Goal: Task Accomplishment & Management: Manage account settings

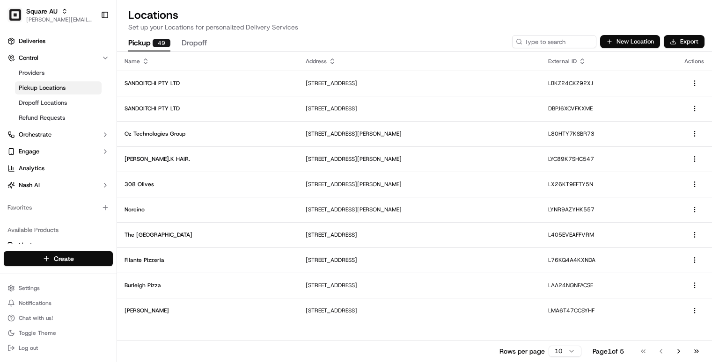
click at [145, 62] on icon at bounding box center [145, 61] width 7 height 7
click at [146, 62] on icon at bounding box center [145, 62] width 3 height 1
click at [568, 352] on html "Square AU [PERSON_NAME][EMAIL_ADDRESS][DOMAIN_NAME] Toggle Sidebar Deliveries C…" at bounding box center [356, 181] width 712 height 362
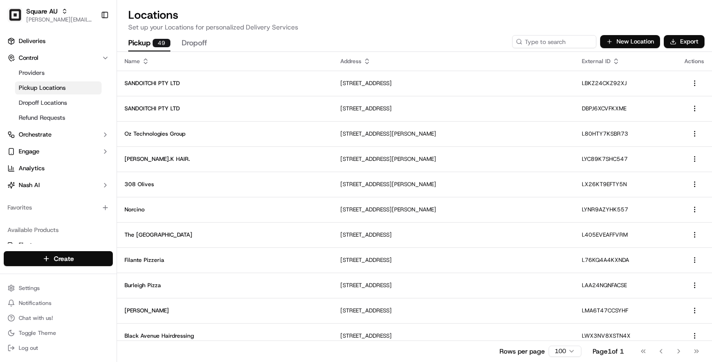
click at [144, 63] on icon at bounding box center [145, 61] width 7 height 7
click at [146, 59] on icon at bounding box center [145, 59] width 3 height 1
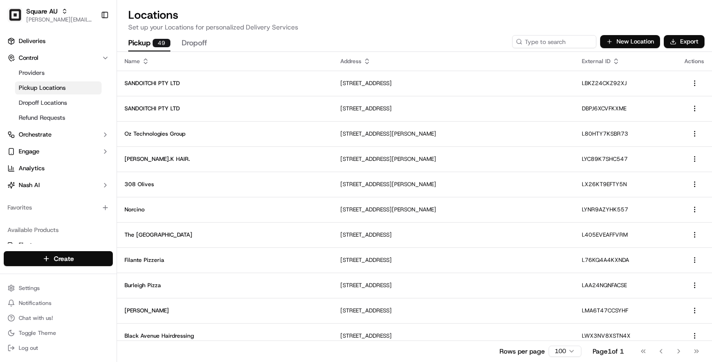
click at [146, 59] on icon at bounding box center [145, 59] width 3 height 1
click at [363, 62] on icon at bounding box center [366, 61] width 7 height 7
drag, startPoint x: 614, startPoint y: 66, endPoint x: 619, endPoint y: 64, distance: 4.8
click at [614, 66] on th "External ID" at bounding box center [625, 61] width 102 height 19
click at [619, 64] on icon at bounding box center [615, 61] width 7 height 7
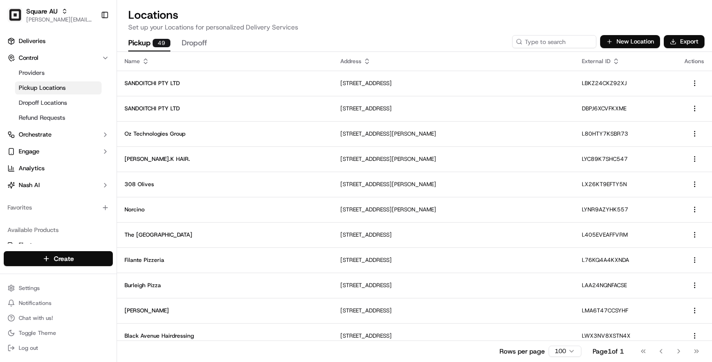
click at [697, 61] on div "Actions" at bounding box center [694, 61] width 20 height 7
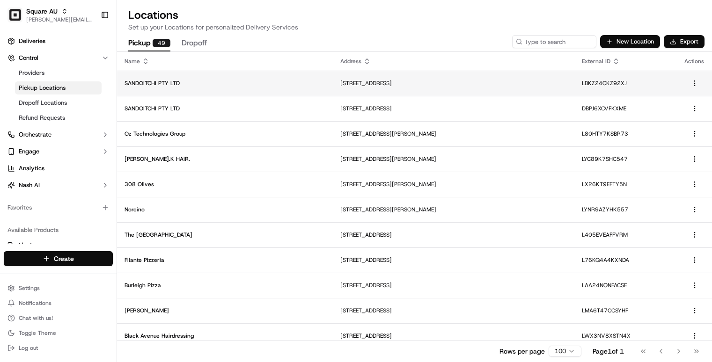
click at [175, 83] on p "SANDOITCHI PTY LTD" at bounding box center [224, 83] width 201 height 7
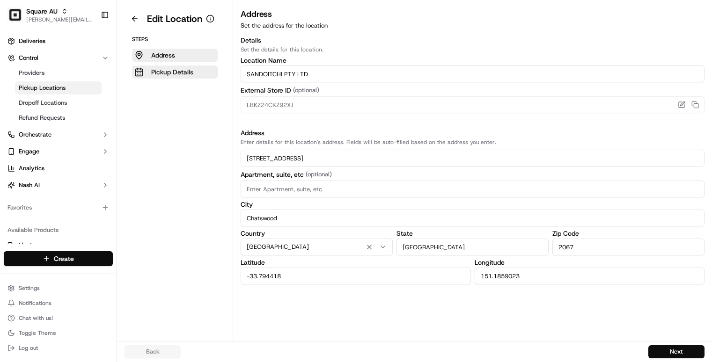
click at [182, 70] on p "Pickup Details" at bounding box center [172, 71] width 42 height 9
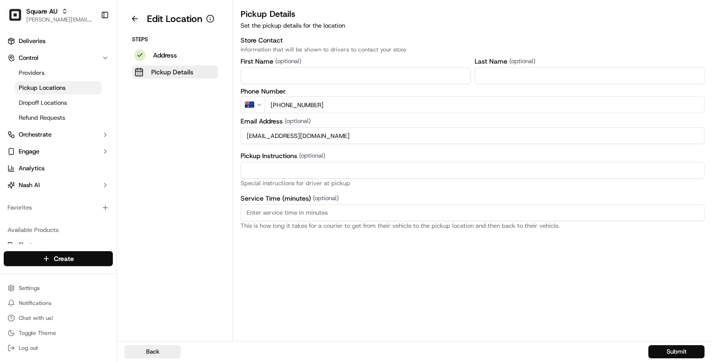
click at [179, 59] on button "Address" at bounding box center [175, 55] width 86 height 13
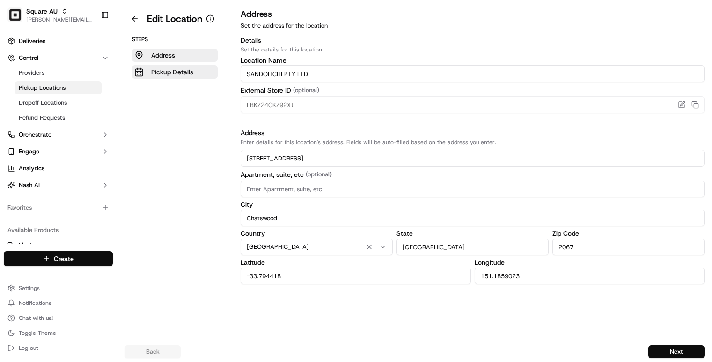
click at [284, 280] on input "-33.794418" at bounding box center [356, 276] width 230 height 17
click at [304, 272] on input "-33.794418" at bounding box center [356, 276] width 230 height 17
click at [302, 273] on input "-33.794418" at bounding box center [356, 276] width 230 height 17
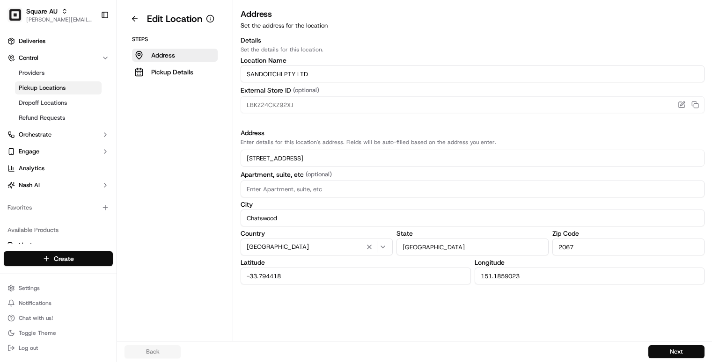
click at [302, 273] on input "-33.794418" at bounding box center [356, 276] width 230 height 17
paste input "number"
type input "-33.794418"
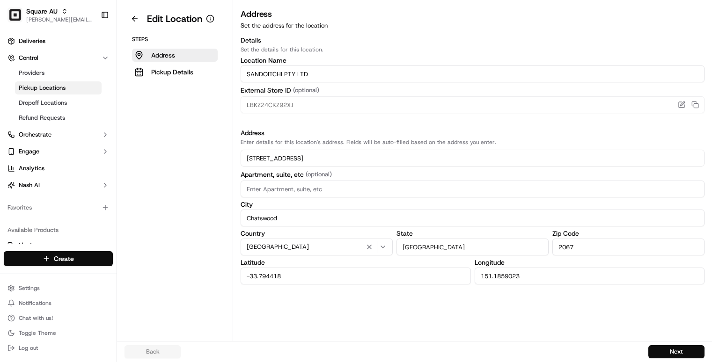
click at [510, 274] on input "151.1859023" at bounding box center [590, 276] width 230 height 17
click at [130, 20] on button at bounding box center [134, 18] width 21 height 15
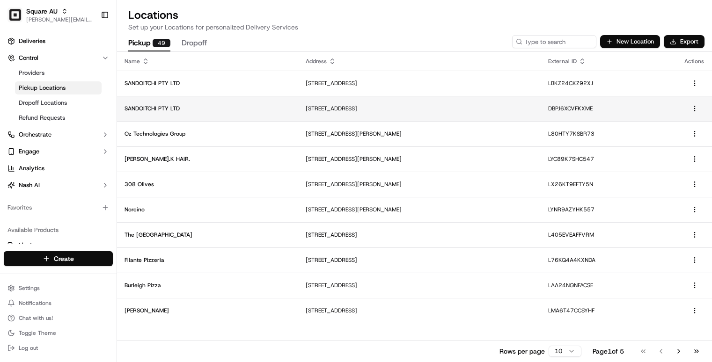
click at [227, 112] on td "SANDOITCHI PTY LTD" at bounding box center [207, 108] width 181 height 25
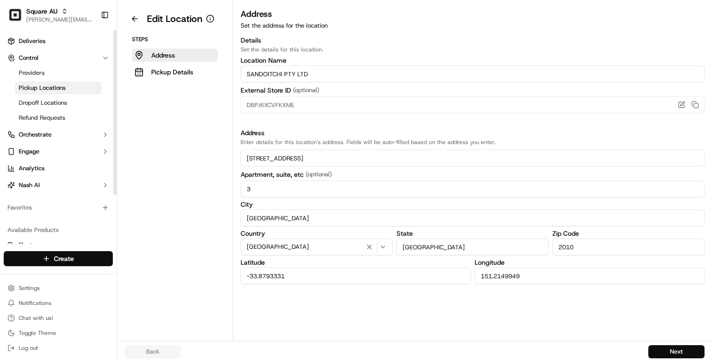
click at [319, 278] on input "-33.8793331" at bounding box center [356, 276] width 230 height 17
click at [498, 278] on input "151.2149949" at bounding box center [590, 276] width 230 height 17
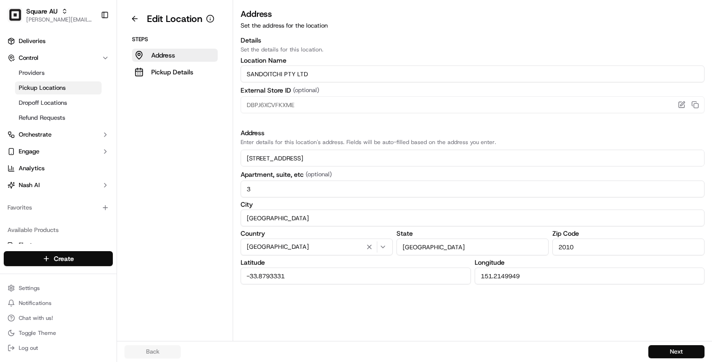
click at [498, 278] on input "151.2149949" at bounding box center [590, 276] width 230 height 17
click at [139, 23] on button at bounding box center [134, 18] width 21 height 15
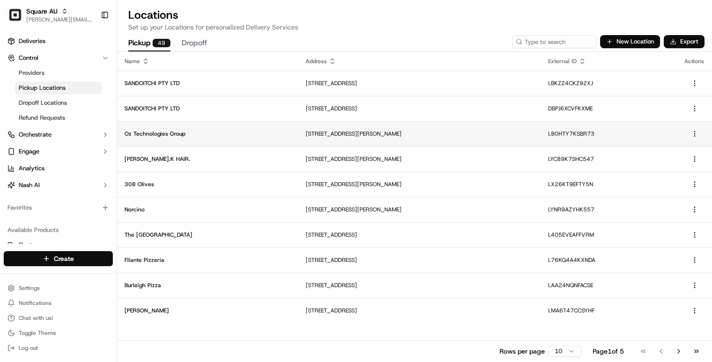
click at [210, 139] on td "Oz Technologies Group" at bounding box center [207, 133] width 181 height 25
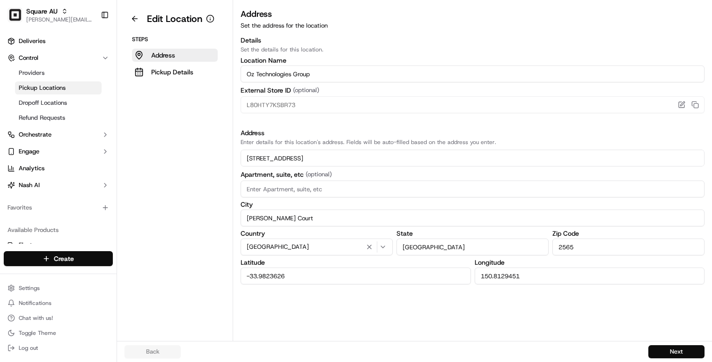
click at [321, 276] on input "-33.9823626" at bounding box center [356, 276] width 230 height 17
click at [306, 272] on input "-33.9823626" at bounding box center [356, 276] width 230 height 17
click at [528, 280] on input "150.8129451" at bounding box center [590, 276] width 230 height 17
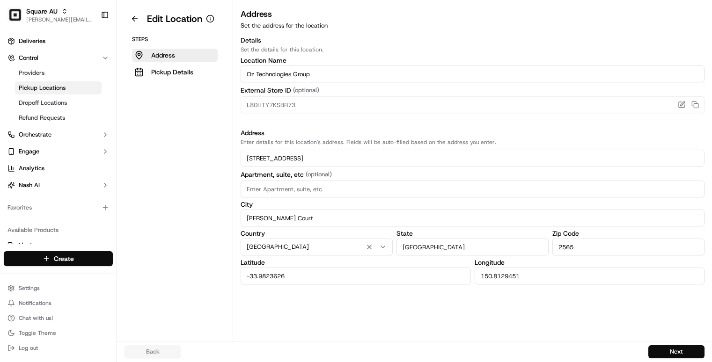
click at [528, 280] on input "150.8129451" at bounding box center [590, 276] width 230 height 17
click at [131, 21] on button at bounding box center [134, 18] width 21 height 15
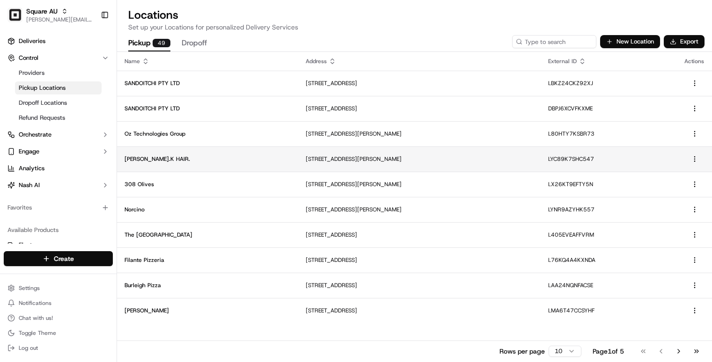
click at [245, 153] on td "[PERSON_NAME].K HAIR." at bounding box center [207, 158] width 181 height 25
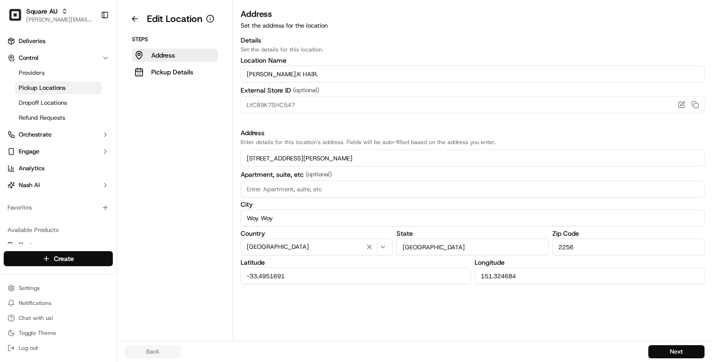
click at [361, 276] on input "-33.4951691" at bounding box center [356, 276] width 230 height 17
click at [582, 270] on input "151.324684" at bounding box center [590, 276] width 230 height 17
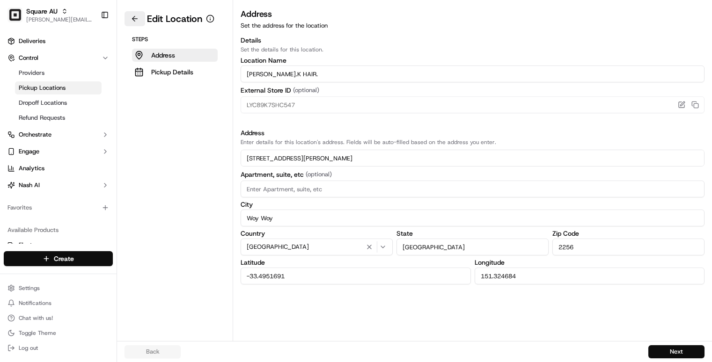
click at [134, 19] on button at bounding box center [134, 18] width 21 height 15
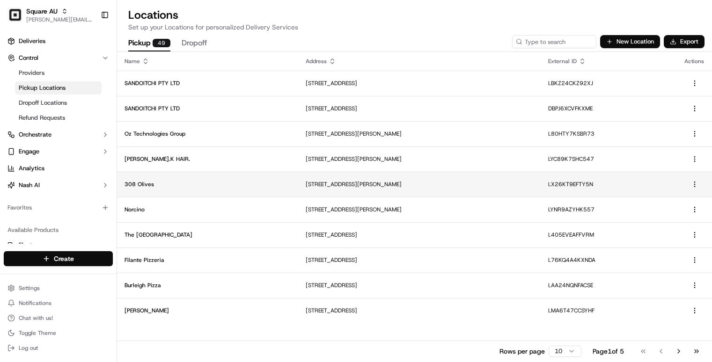
click at [241, 181] on p "308 Olives" at bounding box center [207, 184] width 166 height 7
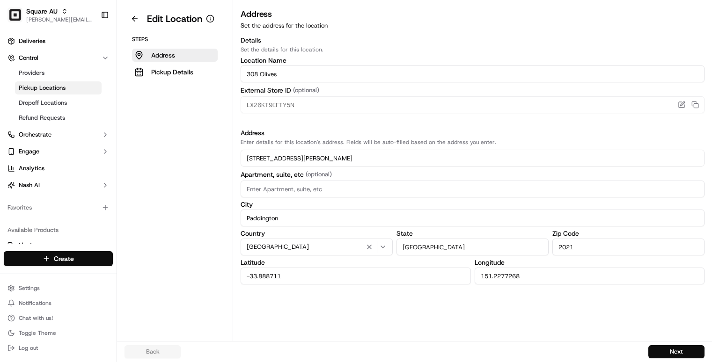
click at [347, 284] on input "-33.888711" at bounding box center [356, 276] width 230 height 17
click at [503, 279] on input "151.2277268" at bounding box center [590, 276] width 230 height 17
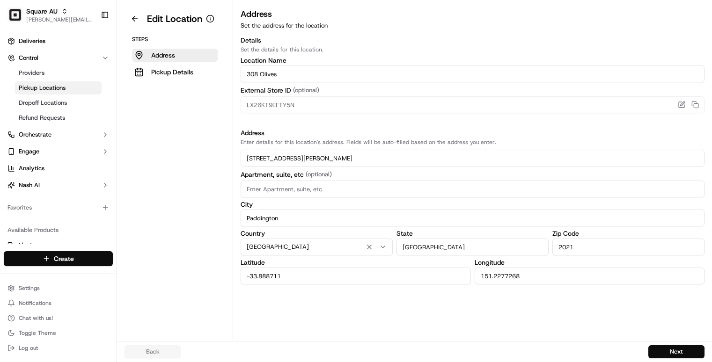
click at [503, 279] on input "151.2277268" at bounding box center [590, 276] width 230 height 17
click at [133, 18] on button at bounding box center [134, 18] width 21 height 15
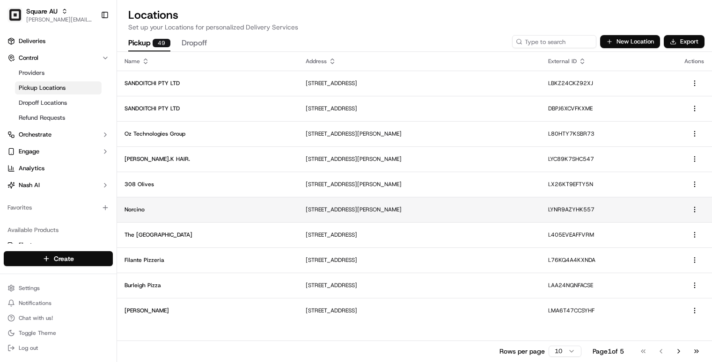
click at [233, 209] on p "Norcino" at bounding box center [207, 209] width 166 height 7
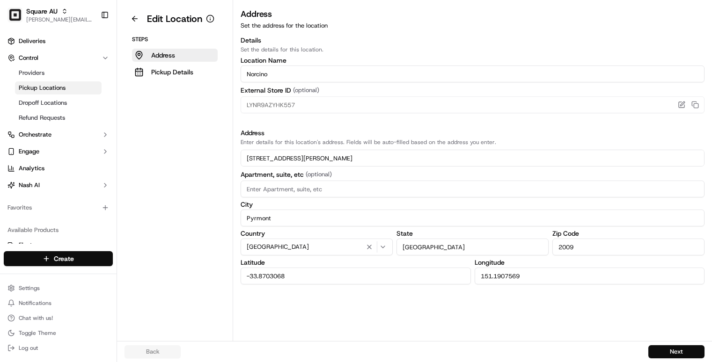
click at [312, 270] on input "-33.8703068" at bounding box center [356, 276] width 230 height 17
click at [309, 279] on input "-33.8703068" at bounding box center [356, 276] width 230 height 17
click at [524, 271] on input "151.1907569" at bounding box center [590, 276] width 230 height 17
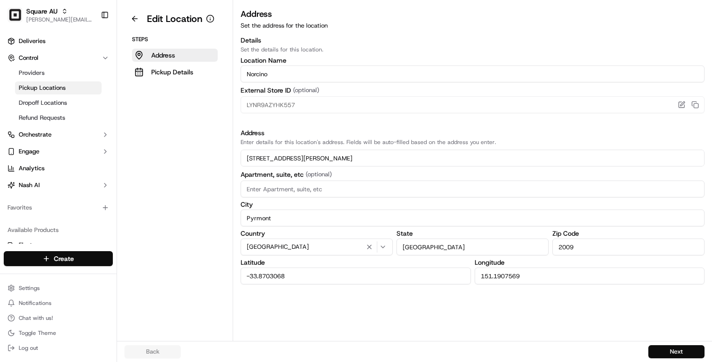
click at [524, 271] on input "151.1907569" at bounding box center [590, 276] width 230 height 17
click at [137, 22] on button at bounding box center [134, 18] width 21 height 15
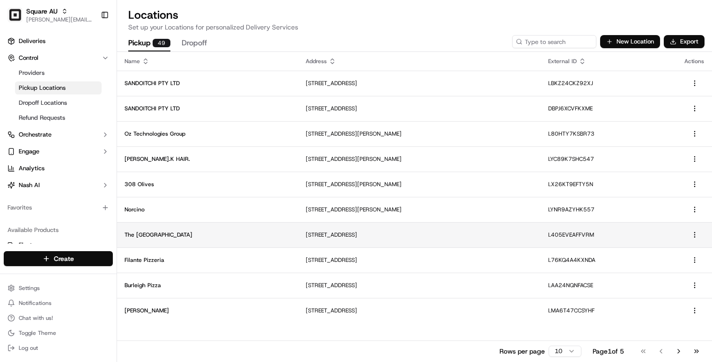
click at [222, 233] on p "The [GEOGRAPHIC_DATA]" at bounding box center [207, 234] width 166 height 7
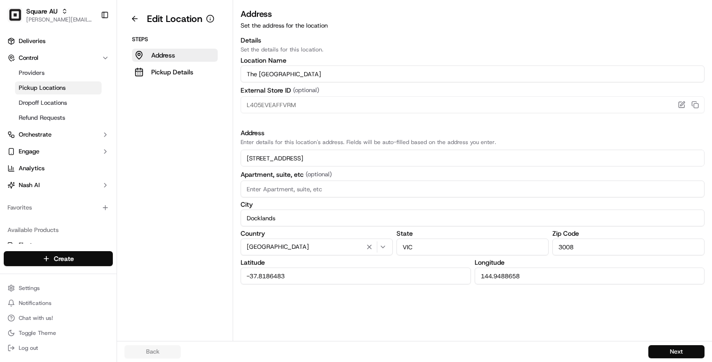
click at [317, 278] on input "-37.8186483" at bounding box center [356, 276] width 230 height 17
click at [512, 276] on input "144.9488658" at bounding box center [590, 276] width 230 height 17
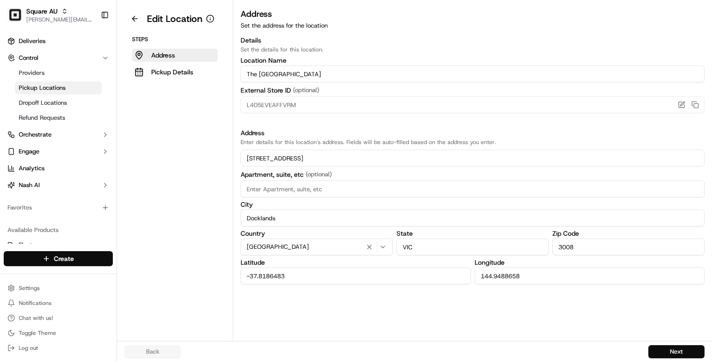
click at [512, 276] on input "144.9488658" at bounding box center [590, 276] width 230 height 17
click at [144, 15] on button at bounding box center [134, 18] width 21 height 15
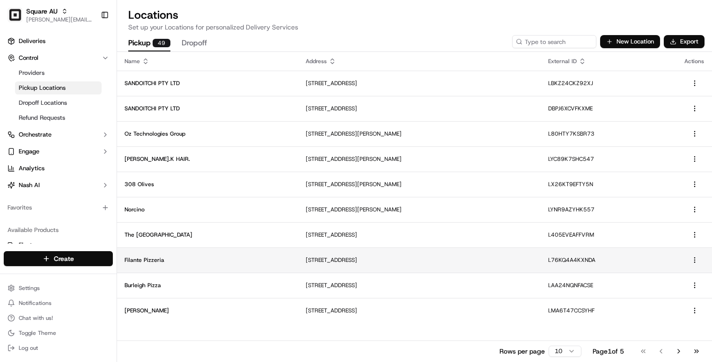
click at [217, 252] on td "Filante Pizzeria" at bounding box center [207, 260] width 181 height 25
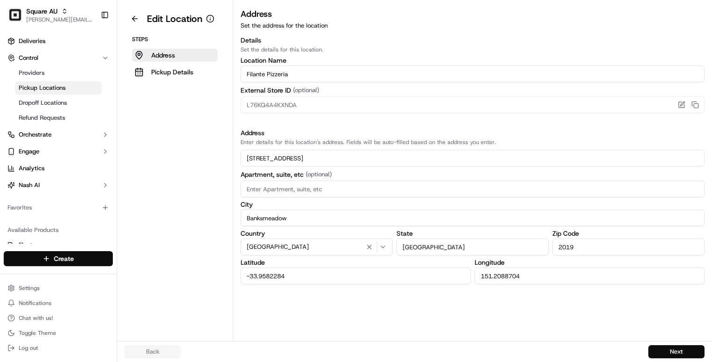
click at [313, 270] on input "-33.9582284" at bounding box center [356, 276] width 230 height 17
click at [532, 278] on input "151.2088704" at bounding box center [590, 276] width 230 height 17
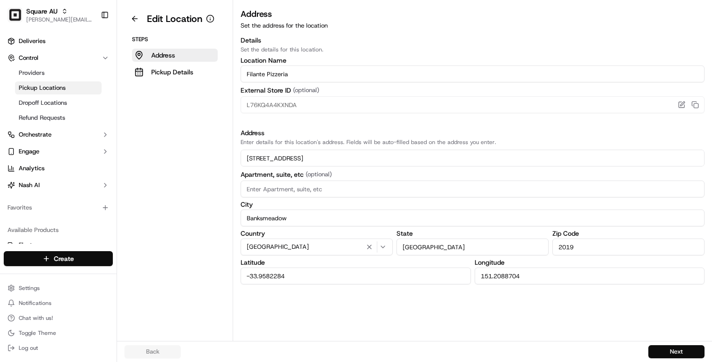
click at [532, 278] on input "151.2088704" at bounding box center [590, 276] width 230 height 17
click at [136, 18] on button at bounding box center [134, 18] width 21 height 15
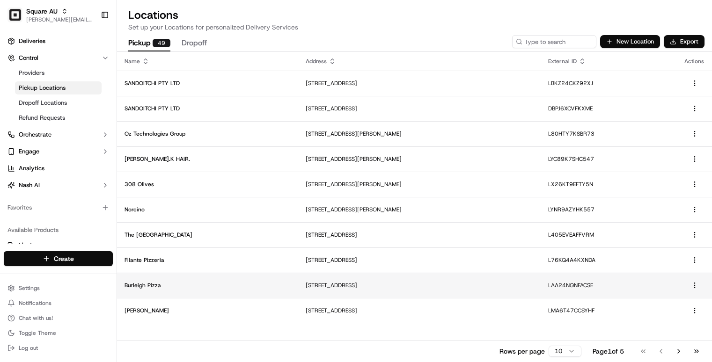
click at [234, 286] on p "Burleigh Pizza" at bounding box center [207, 285] width 166 height 7
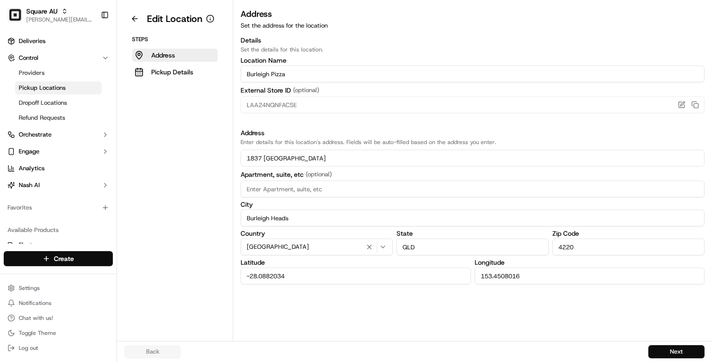
click at [343, 273] on input "-28.0882034" at bounding box center [356, 276] width 230 height 17
click at [532, 283] on input "153.4508016" at bounding box center [590, 276] width 230 height 17
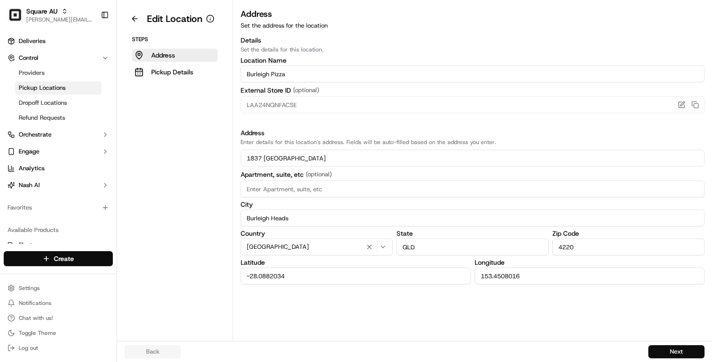
click at [532, 283] on input "153.4508016" at bounding box center [590, 276] width 230 height 17
click at [138, 21] on button at bounding box center [134, 18] width 21 height 15
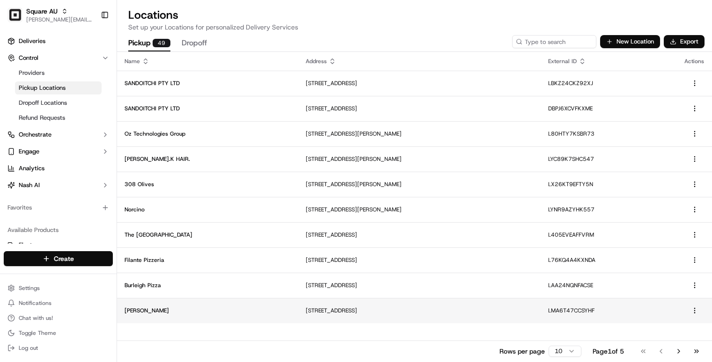
click at [343, 311] on p "[STREET_ADDRESS]" at bounding box center [419, 310] width 227 height 7
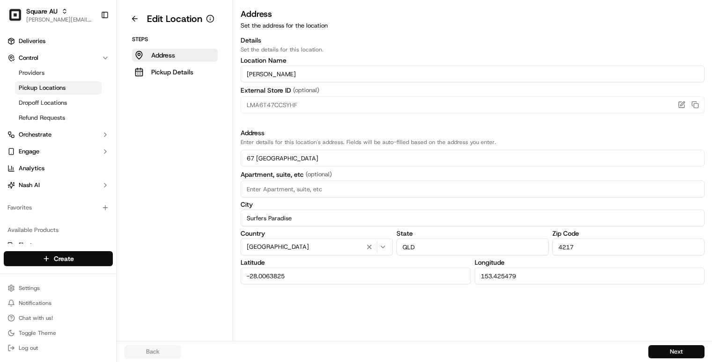
click at [363, 281] on input "-28.0063825" at bounding box center [356, 276] width 230 height 17
click at [538, 278] on input "153.425479" at bounding box center [590, 276] width 230 height 17
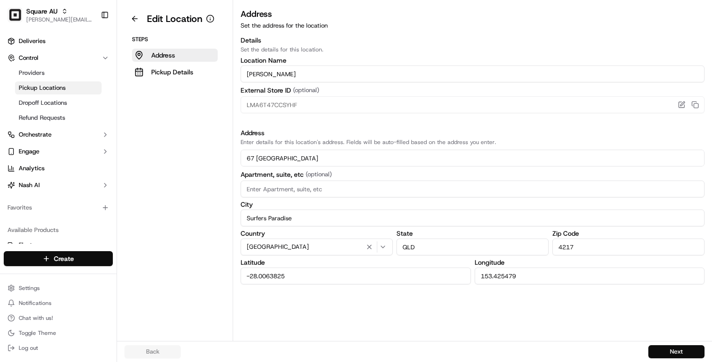
click at [538, 278] on input "153.425479" at bounding box center [590, 276] width 230 height 17
click at [139, 19] on button at bounding box center [134, 18] width 21 height 15
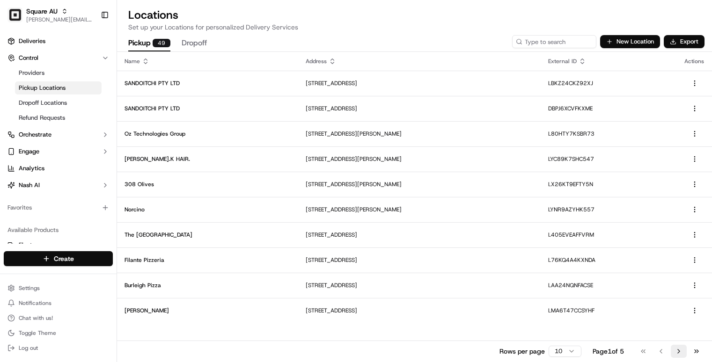
click at [678, 348] on button "Go to next page" at bounding box center [679, 351] width 16 height 13
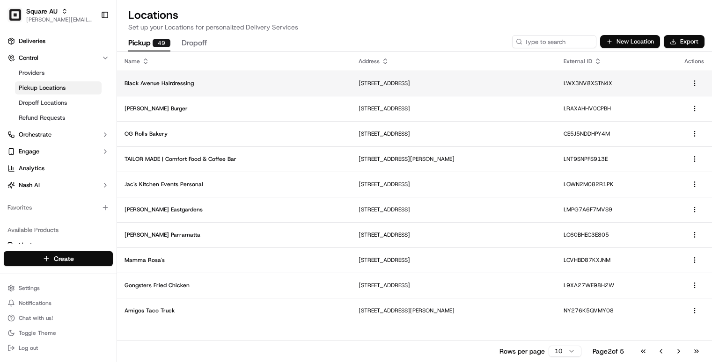
click at [199, 85] on p "Black Avenue Hairdressing" at bounding box center [233, 83] width 219 height 7
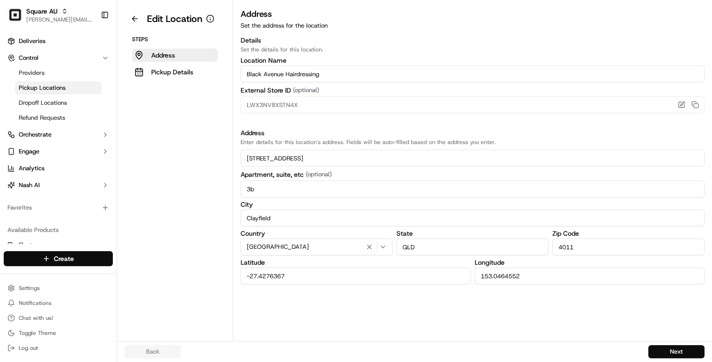
click at [392, 278] on input "-27.4276367" at bounding box center [356, 276] width 230 height 17
click at [543, 285] on div "Address Set the address for the location Details Set the details for this locat…" at bounding box center [472, 174] width 479 height 334
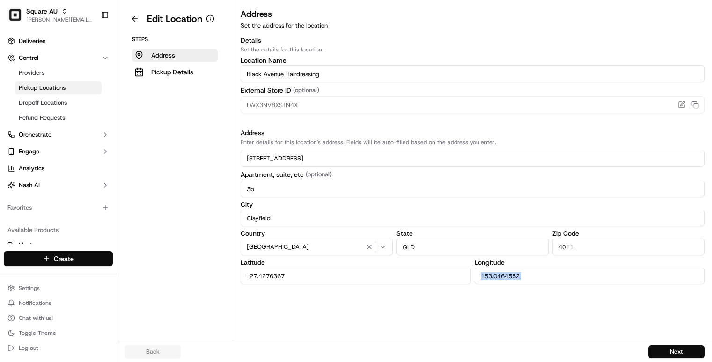
click at [546, 276] on input "153.0464552" at bounding box center [590, 276] width 230 height 17
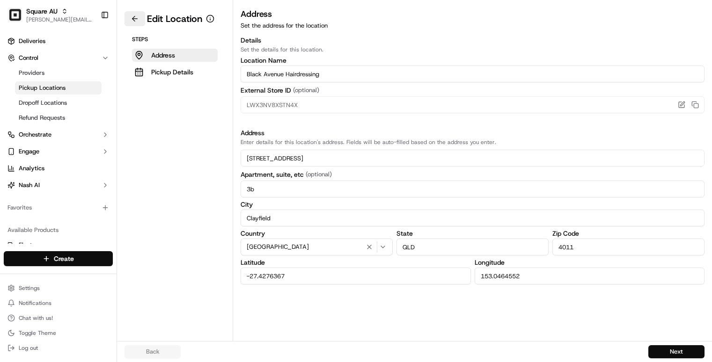
click at [136, 17] on button at bounding box center [134, 18] width 21 height 15
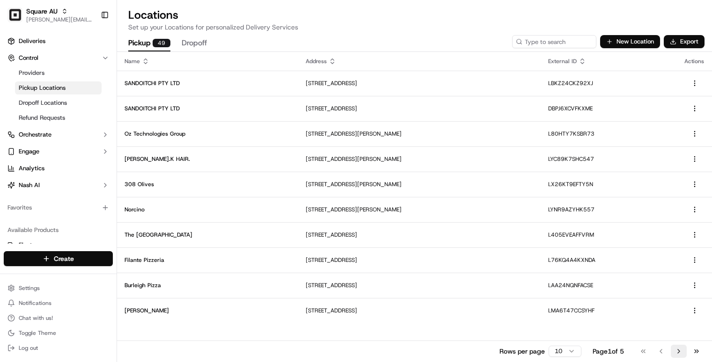
click at [686, 349] on button "Go to next page" at bounding box center [679, 351] width 16 height 13
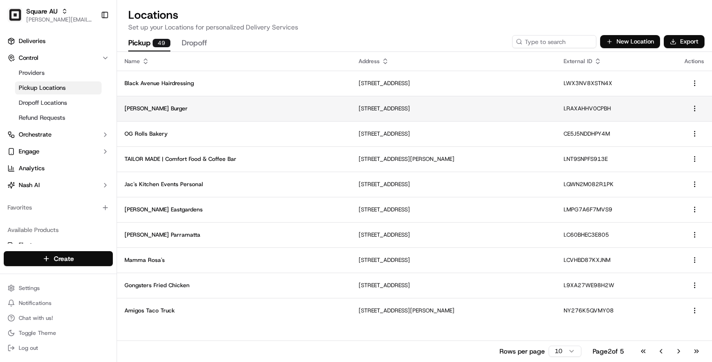
click at [219, 112] on td "[PERSON_NAME] Burger" at bounding box center [234, 108] width 234 height 25
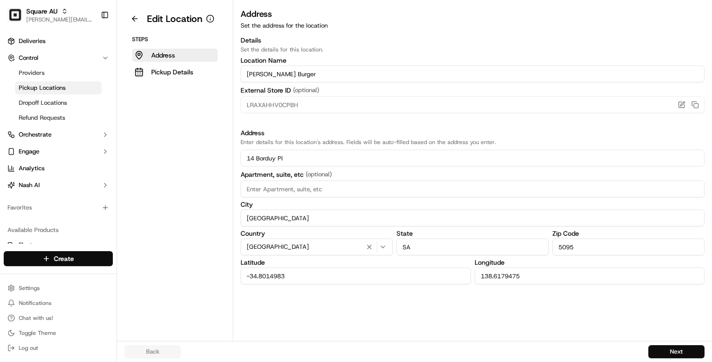
click at [342, 273] on input "-34.8014983" at bounding box center [356, 276] width 230 height 17
click at [553, 285] on div "Address Set the address for the location Details Set the details for this locat…" at bounding box center [472, 174] width 479 height 334
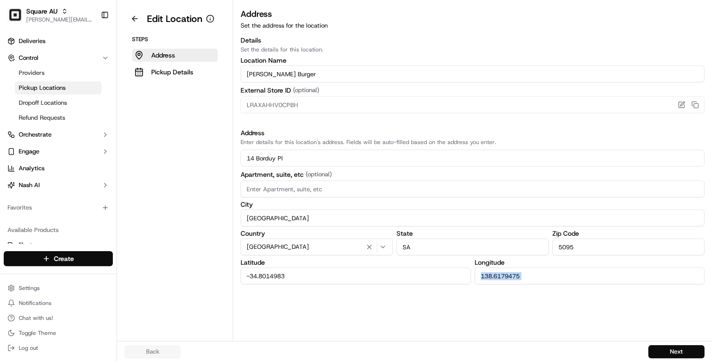
click at [553, 285] on div "Address Set the address for the location Details Set the details for this locat…" at bounding box center [472, 174] width 479 height 334
click at [549, 280] on input "138.6179475" at bounding box center [590, 276] width 230 height 17
click at [143, 22] on button at bounding box center [134, 18] width 21 height 15
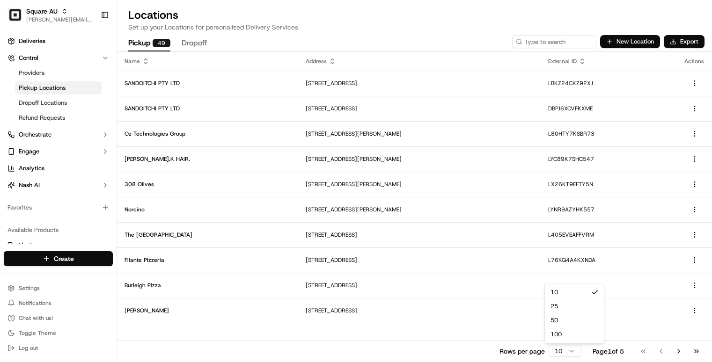
click at [558, 352] on html "Square AU [PERSON_NAME][EMAIL_ADDRESS][DOMAIN_NAME] Toggle Sidebar Deliveries C…" at bounding box center [356, 181] width 712 height 362
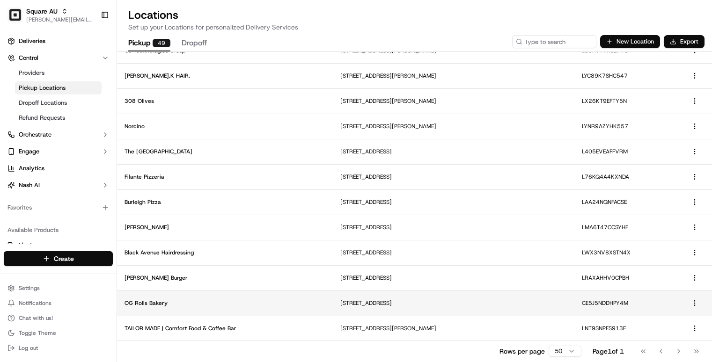
scroll to position [84, 0]
click at [297, 303] on td "OG Rolls Bakery" at bounding box center [225, 302] width 216 height 25
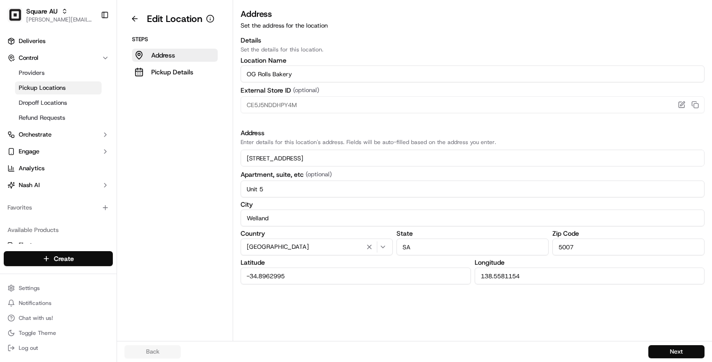
click at [452, 275] on input "-34.8962995" at bounding box center [356, 276] width 230 height 17
click at [521, 280] on input "138.5581154" at bounding box center [590, 276] width 230 height 17
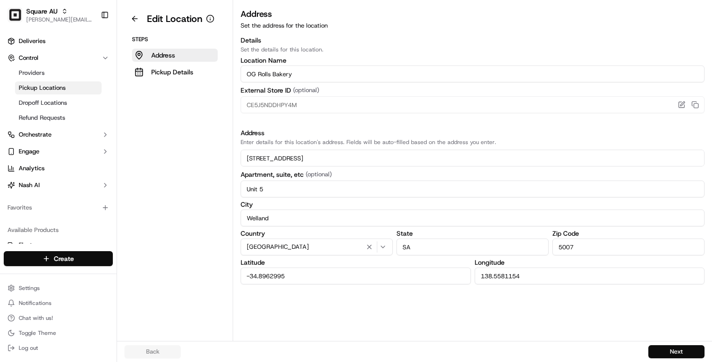
click at [521, 280] on input "138.5581154" at bounding box center [590, 276] width 230 height 17
click at [138, 22] on button at bounding box center [134, 18] width 21 height 15
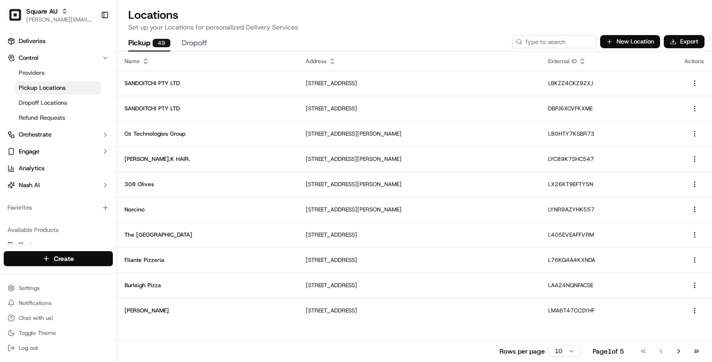
click at [560, 350] on html "Square AU [PERSON_NAME][EMAIL_ADDRESS][DOMAIN_NAME] Toggle Sidebar Deliveries C…" at bounding box center [356, 181] width 712 height 362
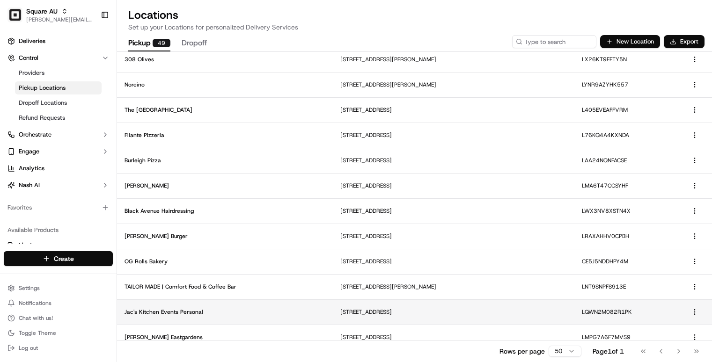
scroll to position [153, 0]
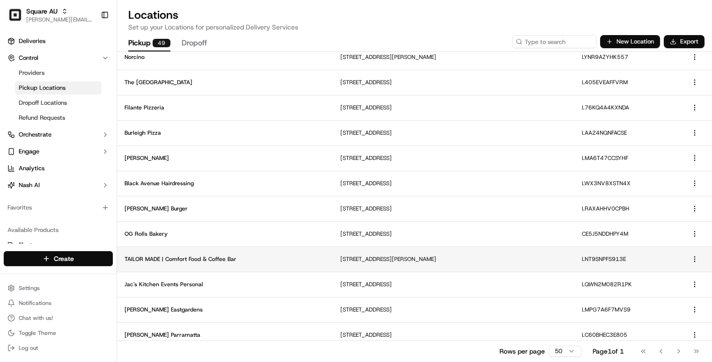
click at [289, 258] on p "TAILOR MADE | Comfort Food & Coffee Bar" at bounding box center [224, 259] width 201 height 7
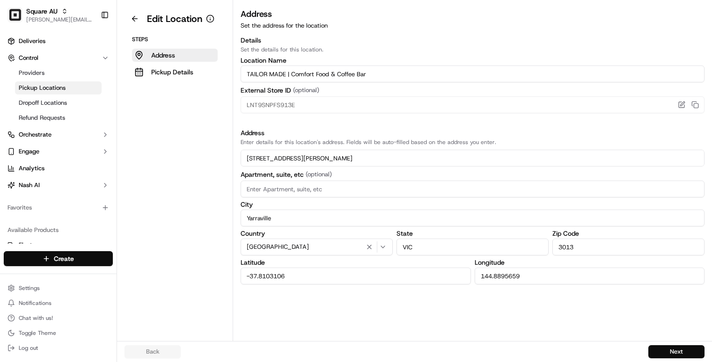
click at [315, 278] on input "-37.8103106" at bounding box center [356, 276] width 230 height 17
click at [528, 281] on input "144.8895659" at bounding box center [590, 276] width 230 height 17
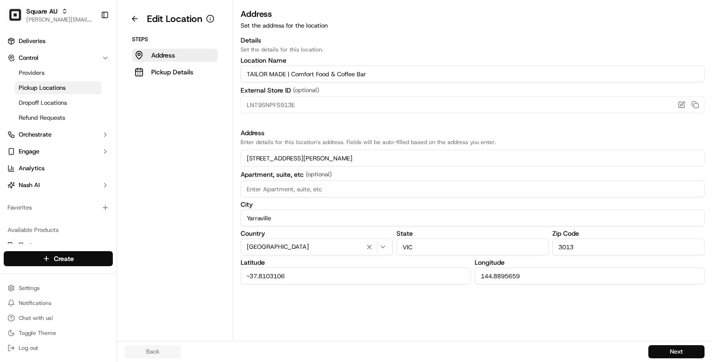
click at [528, 281] on input "144.8895659" at bounding box center [590, 276] width 230 height 17
click at [139, 18] on button at bounding box center [134, 18] width 21 height 15
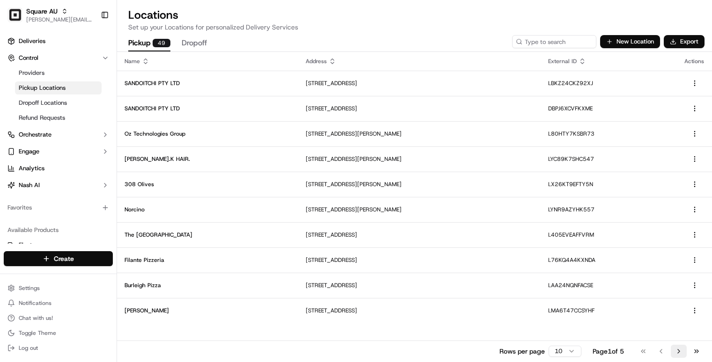
click at [674, 351] on button "Go to next page" at bounding box center [679, 351] width 16 height 13
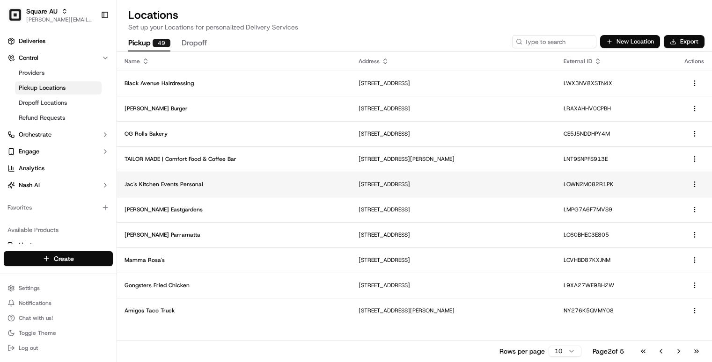
click at [285, 188] on p "Jac's Kitchen Events Personal" at bounding box center [233, 184] width 219 height 7
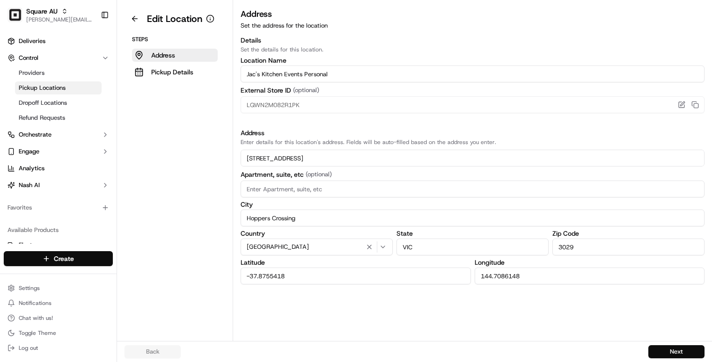
click at [366, 286] on div "Address Set the address for the location Details Set the details for this locat…" at bounding box center [472, 174] width 479 height 334
click at [367, 278] on input "-37.8755418" at bounding box center [356, 276] width 230 height 17
click at [517, 273] on input "144.7086148" at bounding box center [590, 276] width 230 height 17
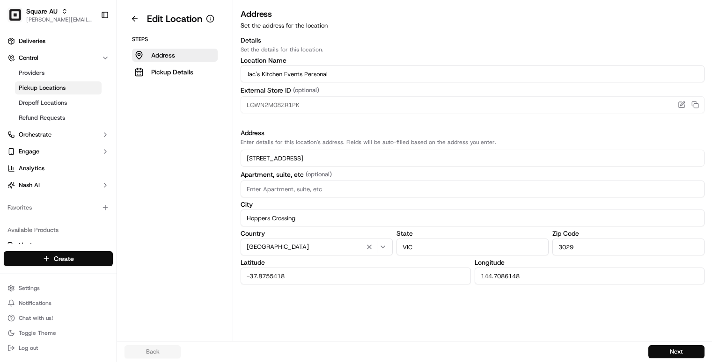
click at [517, 273] on input "144.7086148" at bounding box center [590, 276] width 230 height 17
click at [135, 21] on button at bounding box center [134, 18] width 21 height 15
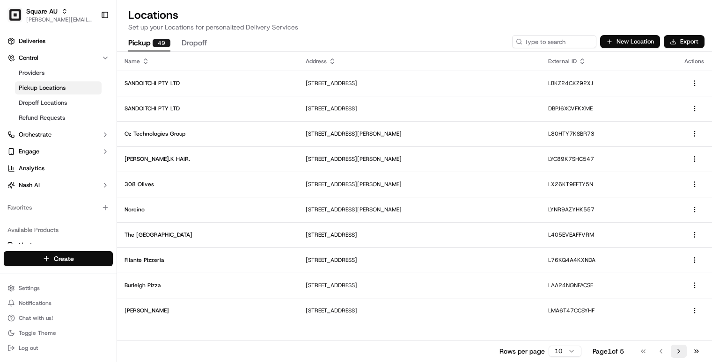
click at [673, 351] on button "Go to next page" at bounding box center [679, 351] width 16 height 13
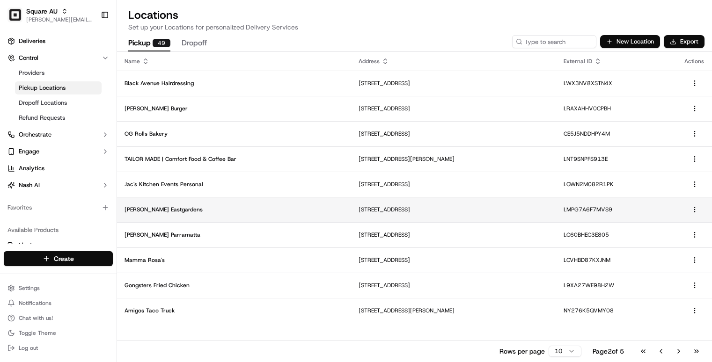
click at [311, 212] on td "[PERSON_NAME] Eastgardens" at bounding box center [234, 209] width 234 height 25
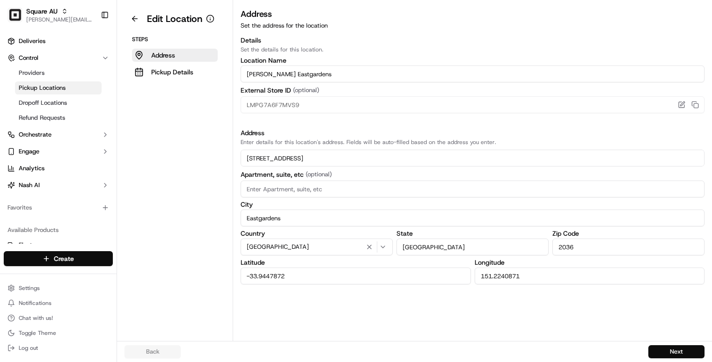
click at [399, 275] on input "-33.9447872" at bounding box center [356, 276] width 230 height 17
click at [498, 276] on input "151.2240871" at bounding box center [590, 276] width 230 height 17
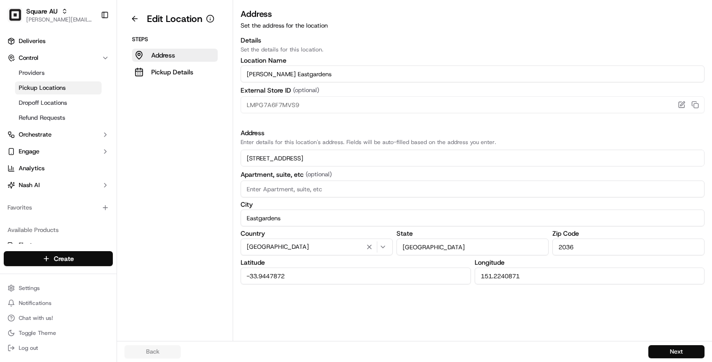
click at [498, 276] on input "151.2240871" at bounding box center [590, 276] width 230 height 17
click at [135, 21] on button at bounding box center [134, 18] width 21 height 15
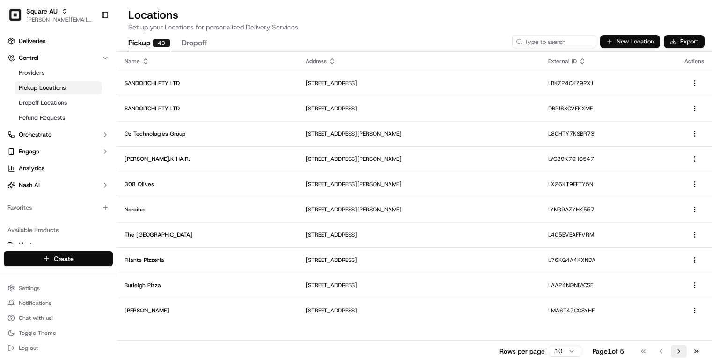
click at [680, 351] on button "Go to next page" at bounding box center [679, 351] width 16 height 13
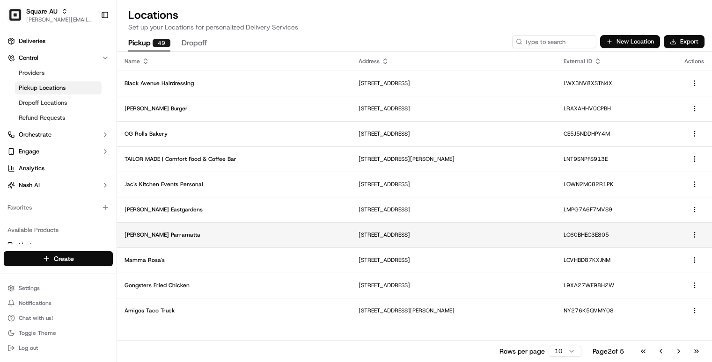
click at [443, 245] on td "[STREET_ADDRESS]" at bounding box center [453, 234] width 205 height 25
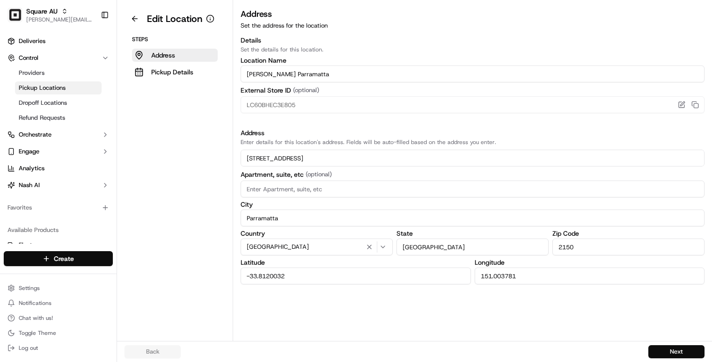
click at [376, 287] on div "Address Set the address for the location Details Set the details for this locat…" at bounding box center [472, 174] width 479 height 334
click at [381, 279] on input "-33.8120032" at bounding box center [356, 276] width 230 height 17
click at [502, 275] on input "151.003781" at bounding box center [590, 276] width 230 height 17
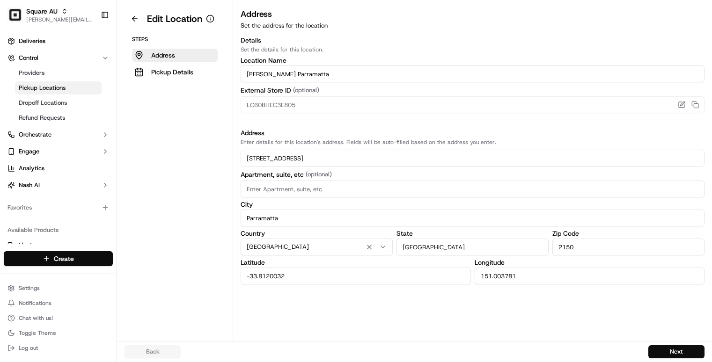
click at [502, 275] on input "151.003781" at bounding box center [590, 276] width 230 height 17
click at [137, 19] on button at bounding box center [134, 18] width 21 height 15
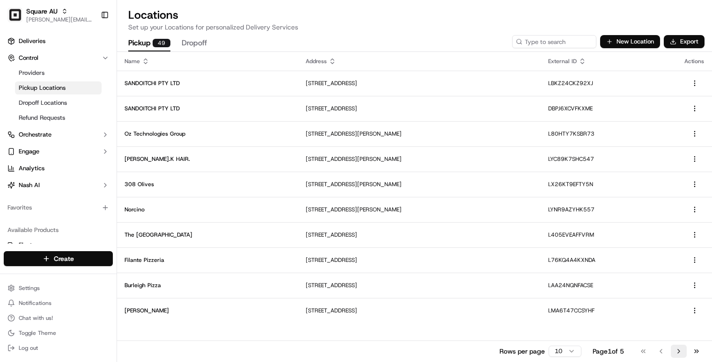
click at [676, 352] on button "Go to next page" at bounding box center [679, 351] width 16 height 13
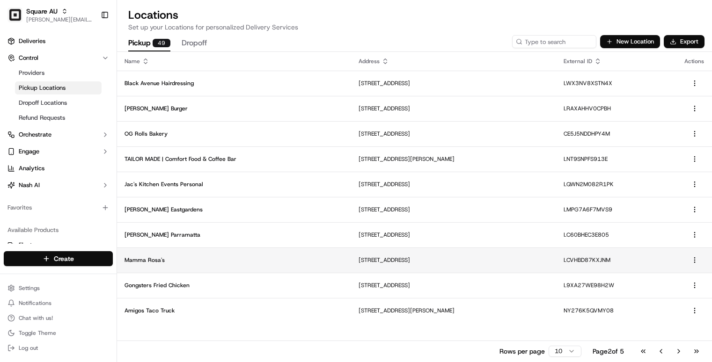
click at [316, 268] on td "Mamma Rosa's" at bounding box center [234, 260] width 234 height 25
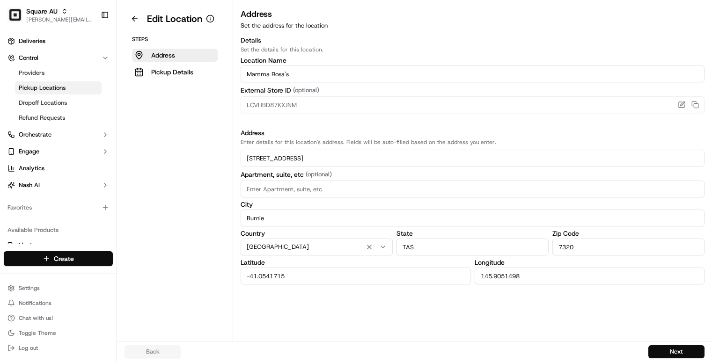
click at [384, 289] on div "Address Set the address for the location Details Set the details for this locat…" at bounding box center [472, 174] width 479 height 334
click at [385, 281] on input "-41.0541715" at bounding box center [356, 276] width 230 height 17
click at [516, 276] on input "145.9051498" at bounding box center [590, 276] width 230 height 17
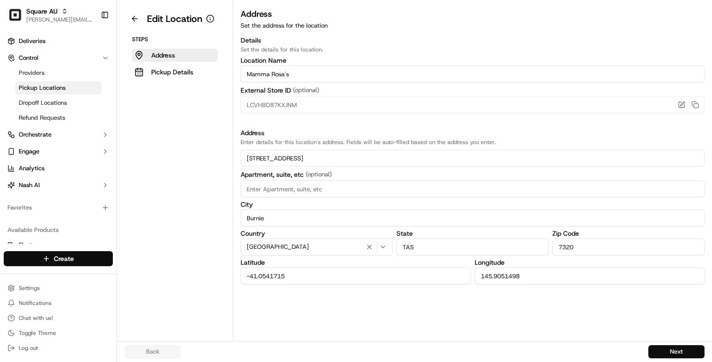
click at [516, 276] on input "145.9051498" at bounding box center [590, 276] width 230 height 17
